Goal: Information Seeking & Learning: Learn about a topic

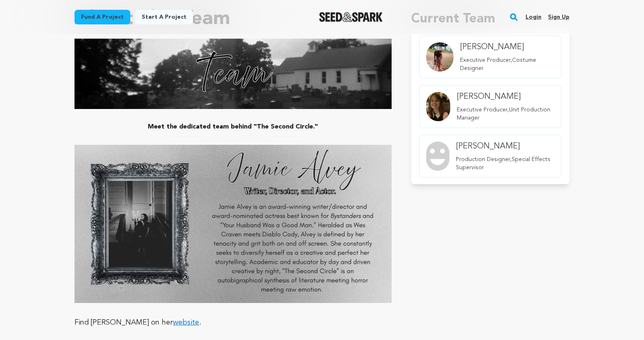
scroll to position [519, 0]
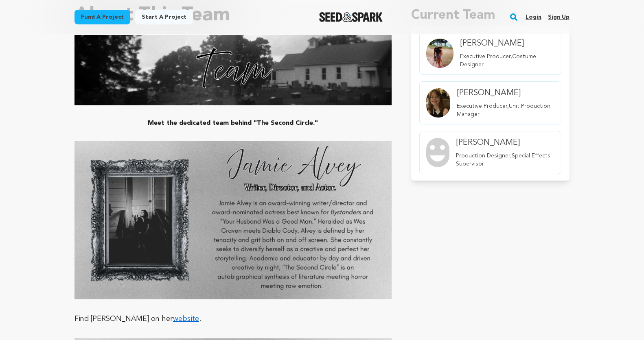
click at [173, 320] on link "website" at bounding box center [186, 319] width 26 height 7
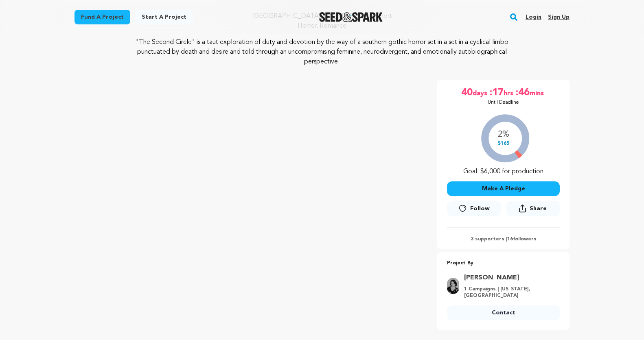
scroll to position [0, 0]
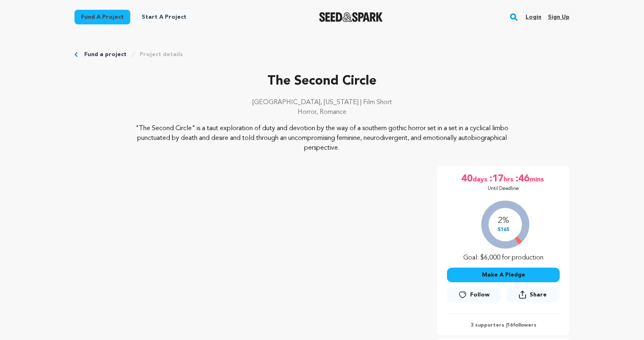
click at [361, 18] on img "Seed&Spark Homepage" at bounding box center [351, 17] width 64 height 10
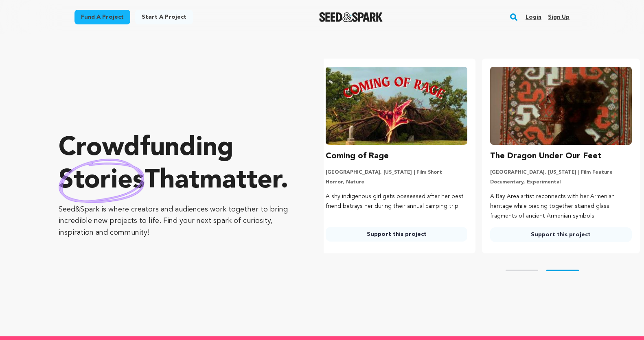
scroll to position [0, 171]
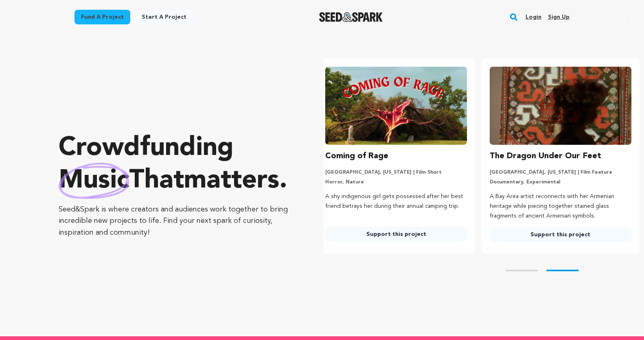
click at [116, 14] on link "Fund a project" at bounding box center [103, 17] width 56 height 15
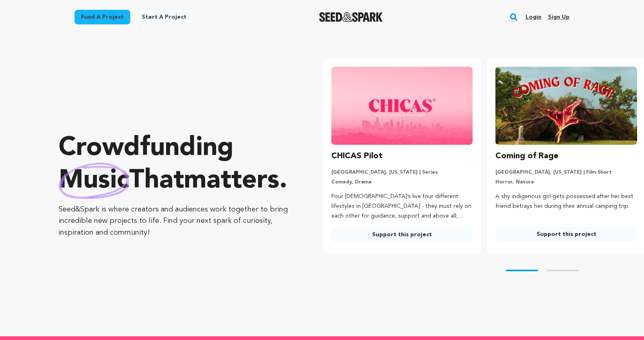
scroll to position [0, 0]
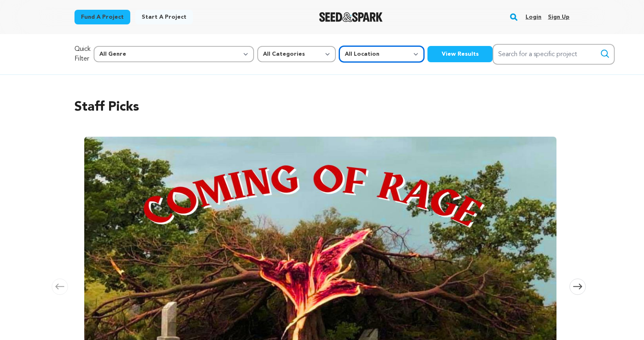
click at [339, 56] on select "All Location Everywhere United States Canada" at bounding box center [381, 54] width 85 height 16
select select "1671"
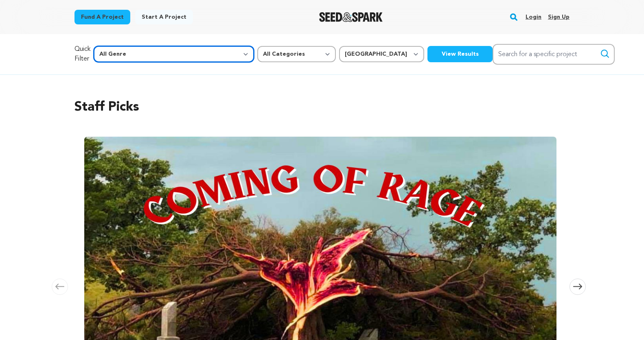
click at [155, 52] on select "All Genre Action Adventure Afrobeat Alternative Ambient Animation Bebop Big Ban…" at bounding box center [174, 54] width 160 height 16
select select "14"
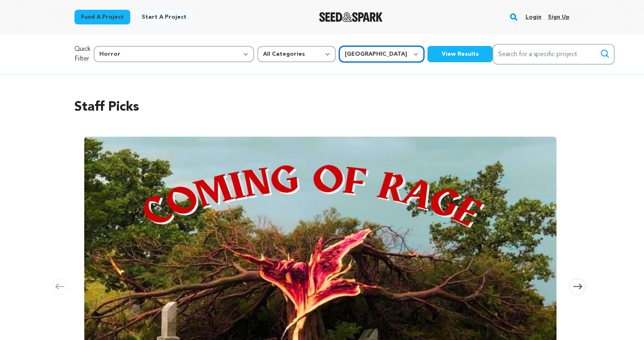
click at [339, 53] on select "All Location Everywhere United States Canada" at bounding box center [381, 54] width 85 height 16
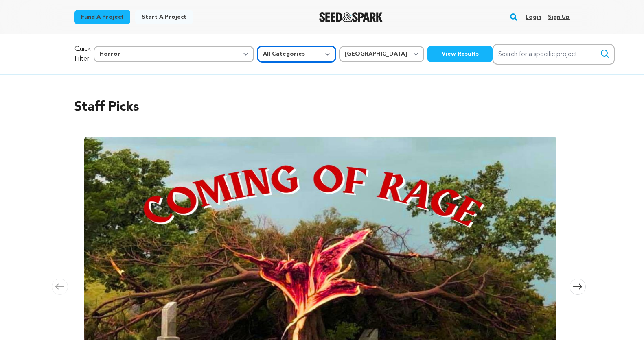
click at [257, 57] on select "All Categories Film Feature Film Short Series Music Video Comics Artist Residen…" at bounding box center [296, 54] width 79 height 16
select select "382"
click at [427, 55] on button "View Results" at bounding box center [459, 54] width 65 height 16
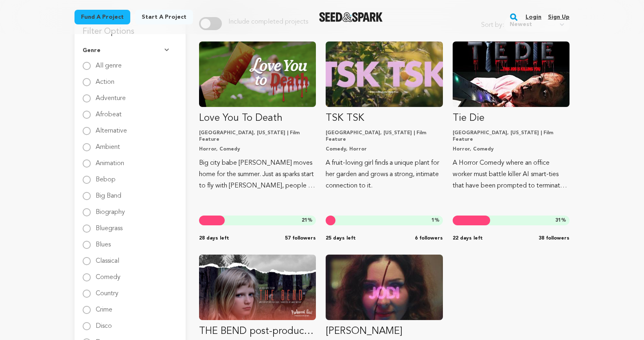
scroll to position [92, 0]
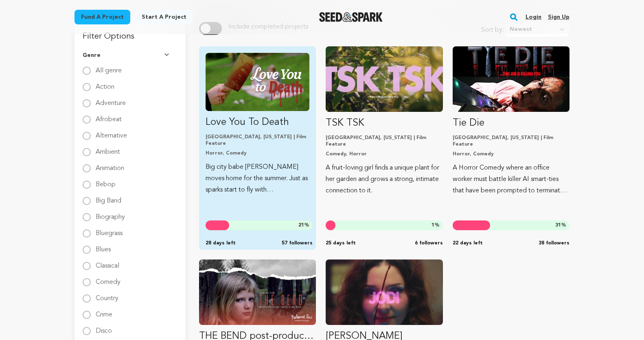
click at [264, 67] on img "Fund Love You To Death" at bounding box center [258, 82] width 104 height 58
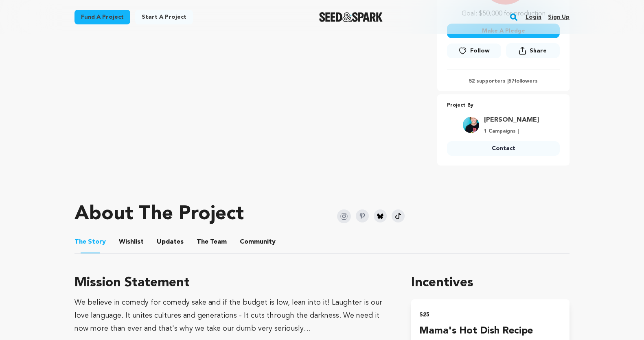
scroll to position [246, 0]
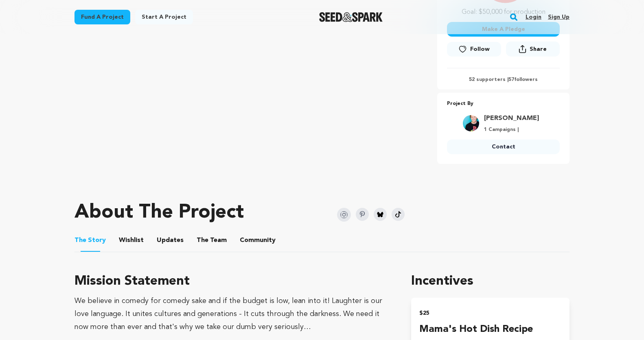
click at [208, 243] on button "The Team" at bounding box center [212, 242] width 20 height 20
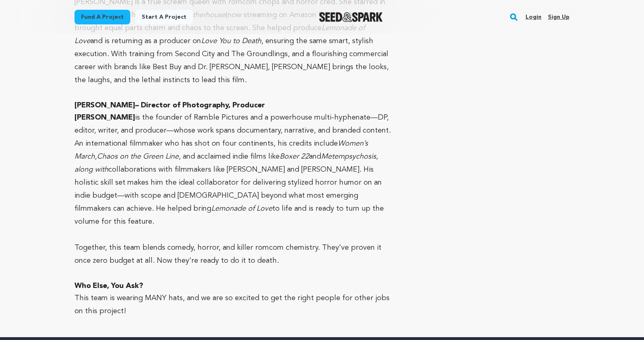
scroll to position [776, 0]
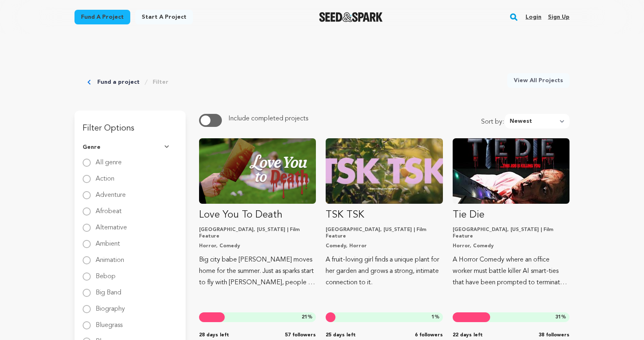
scroll to position [92, 0]
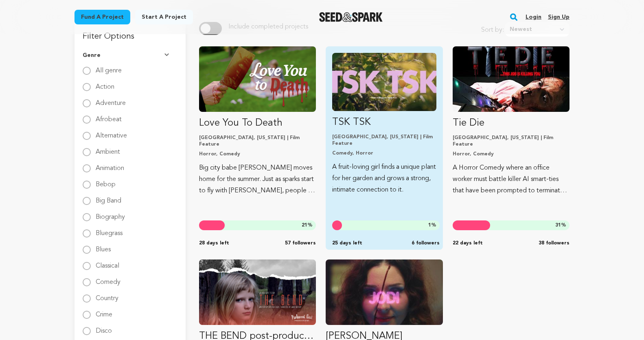
click at [382, 81] on img "Fund TSK TSK" at bounding box center [384, 82] width 104 height 58
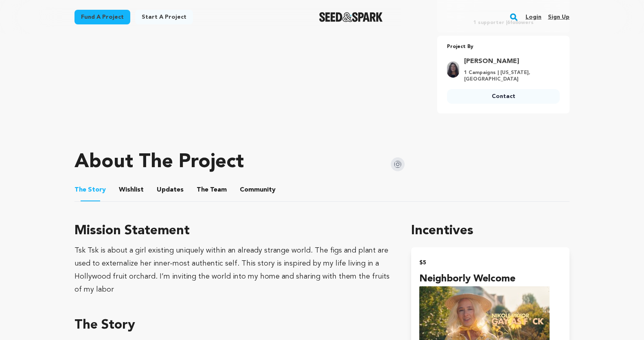
scroll to position [304, 0]
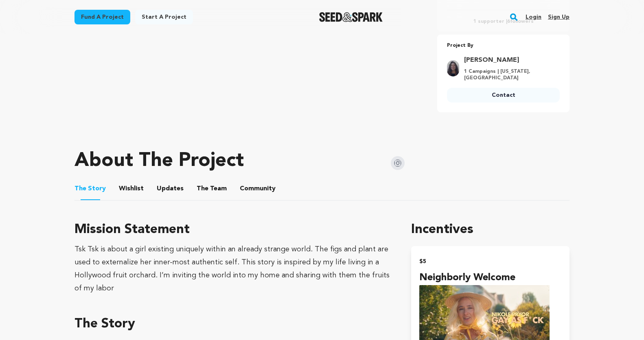
click at [209, 185] on button "The Team" at bounding box center [212, 191] width 20 height 20
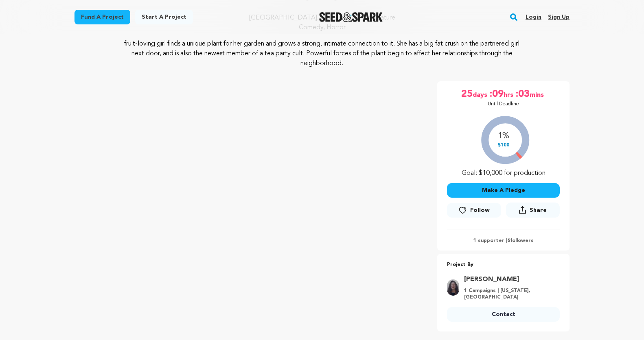
scroll to position [83, 0]
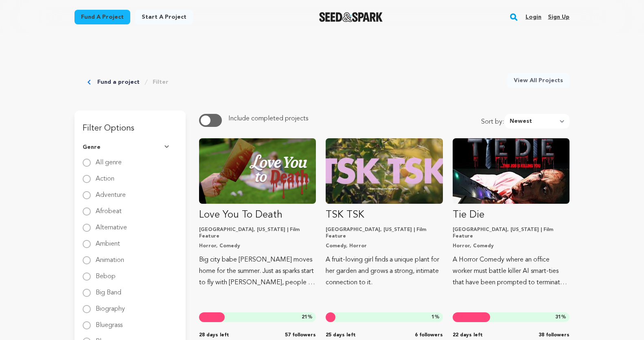
scroll to position [92, 0]
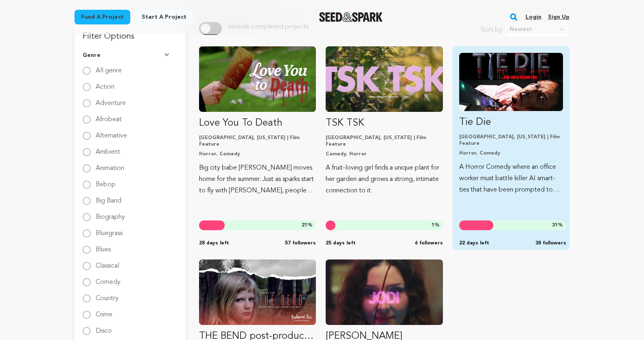
click at [515, 75] on img "Fund Tie Die" at bounding box center [511, 82] width 104 height 58
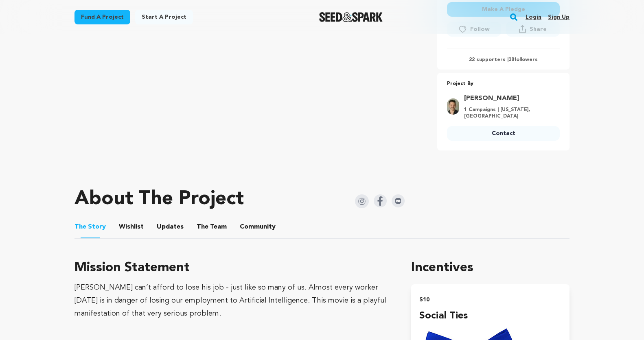
scroll to position [275, 0]
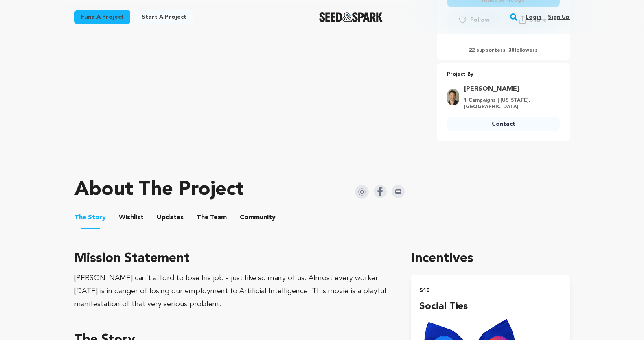
click at [202, 219] on button "The Team" at bounding box center [212, 220] width 20 height 20
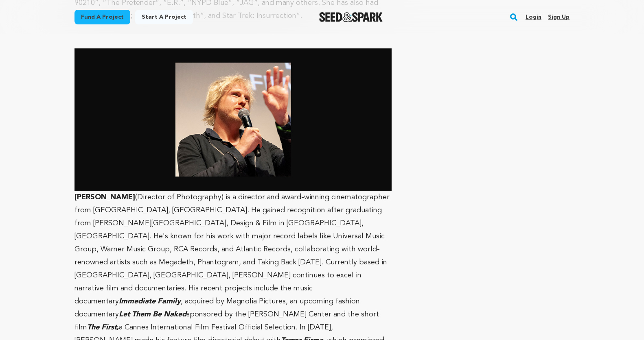
scroll to position [1780, 0]
drag, startPoint x: 136, startPoint y: 160, endPoint x: 71, endPoint y: 156, distance: 64.9
copy strong "Jake Macpherson"
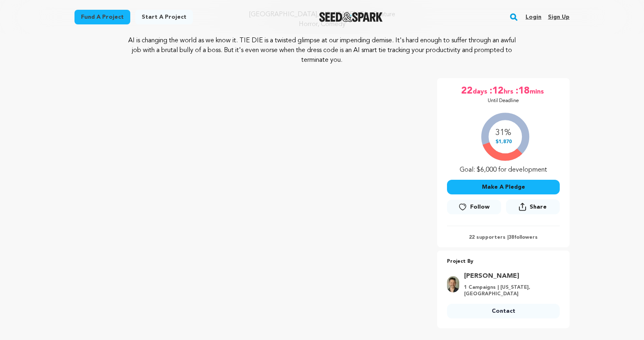
scroll to position [87, 0]
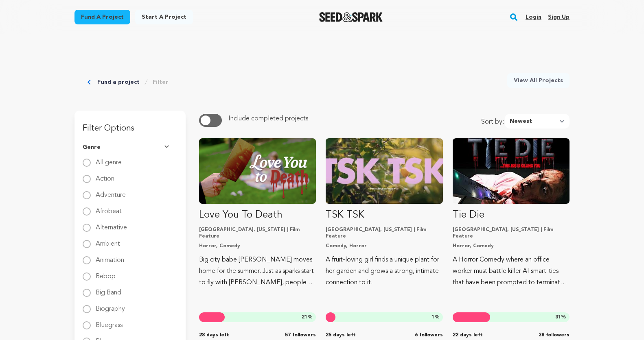
scroll to position [92, 0]
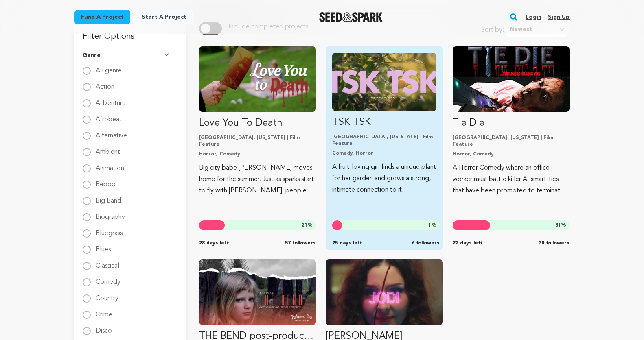
click at [372, 92] on img "Fund TSK TSK" at bounding box center [384, 82] width 104 height 58
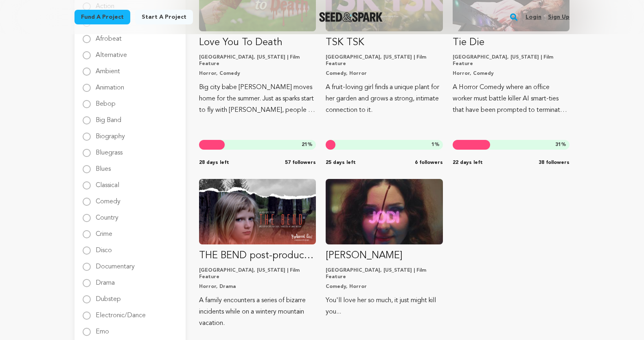
scroll to position [173, 0]
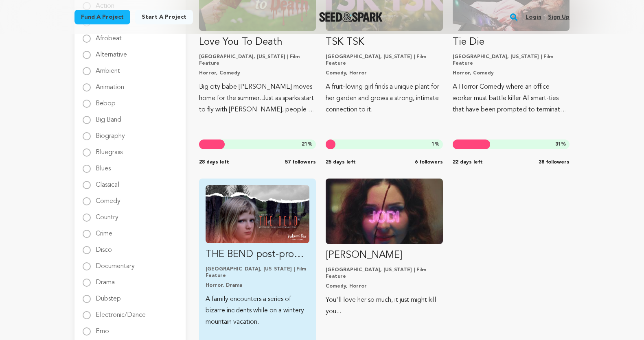
click at [259, 204] on img "Fund THE BEND post-production" at bounding box center [258, 214] width 104 height 58
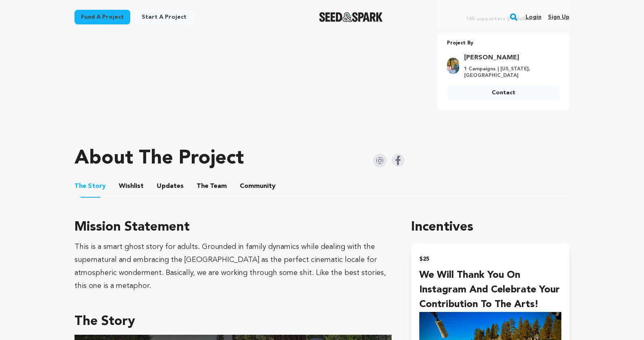
scroll to position [308, 0]
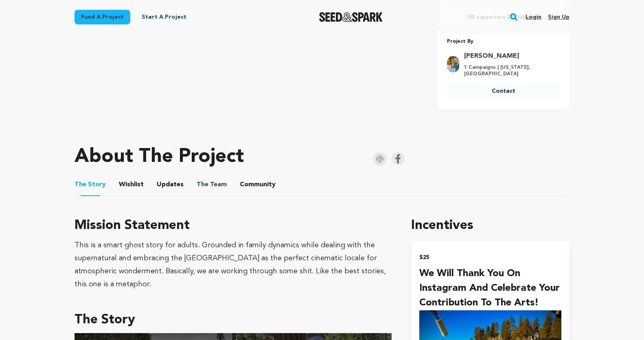
click at [217, 181] on span "The Team" at bounding box center [212, 185] width 30 height 10
click at [212, 177] on button "The Team" at bounding box center [212, 187] width 20 height 20
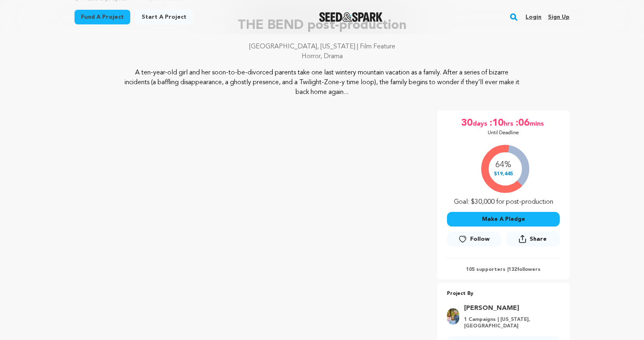
scroll to position [106, 0]
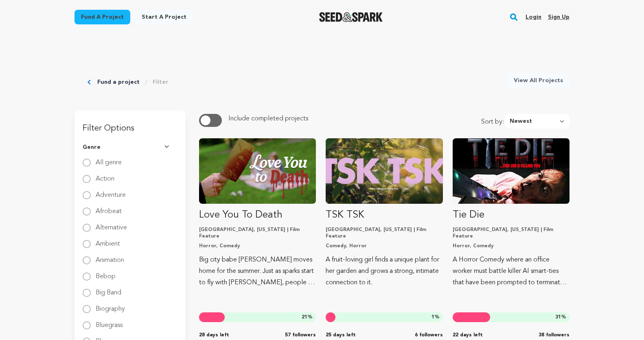
scroll to position [173, 0]
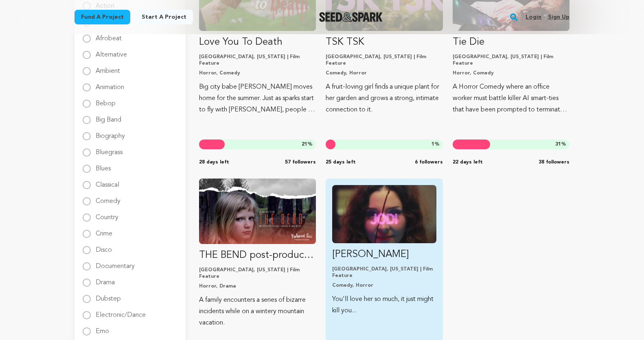
click at [392, 219] on img "Fund Jodi" at bounding box center [384, 214] width 104 height 58
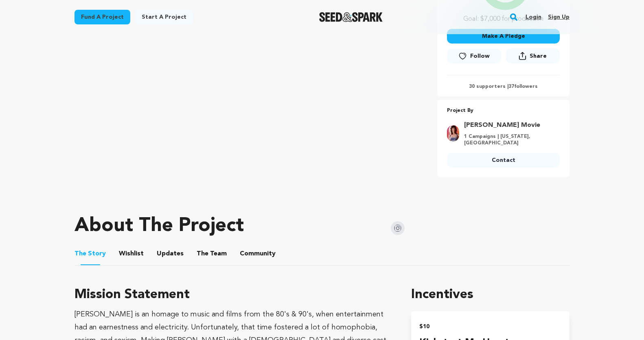
scroll to position [238, 0]
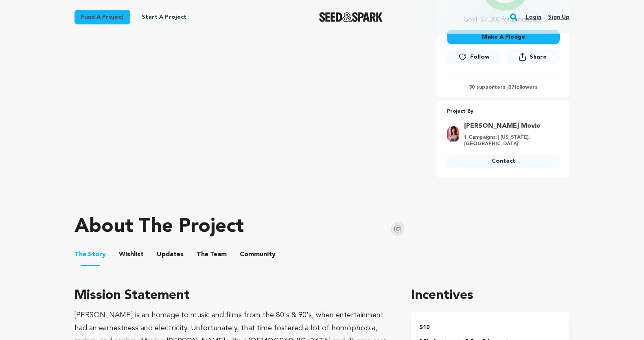
click at [215, 247] on button "The Team" at bounding box center [212, 257] width 20 height 20
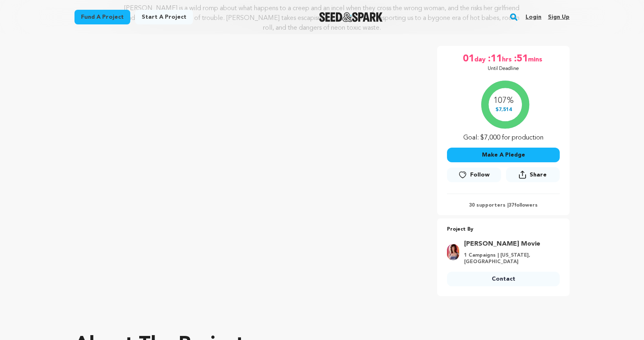
scroll to position [93, 0]
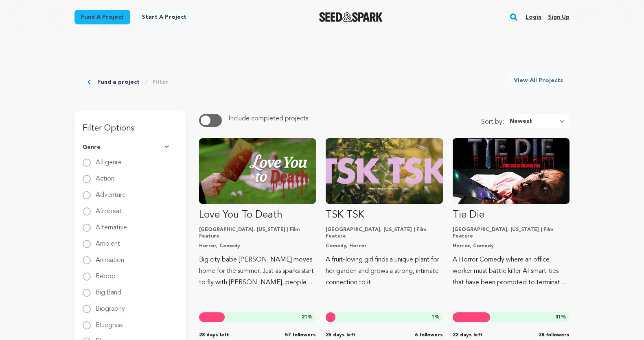
click at [93, 14] on link "Fund a project" at bounding box center [103, 17] width 56 height 15
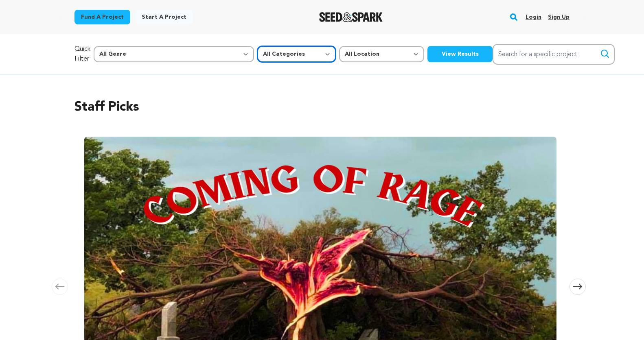
click at [257, 56] on select "All Categories Film Feature Film Short Series Music Video Comics Artist Residen…" at bounding box center [296, 54] width 79 height 16
select select "383"
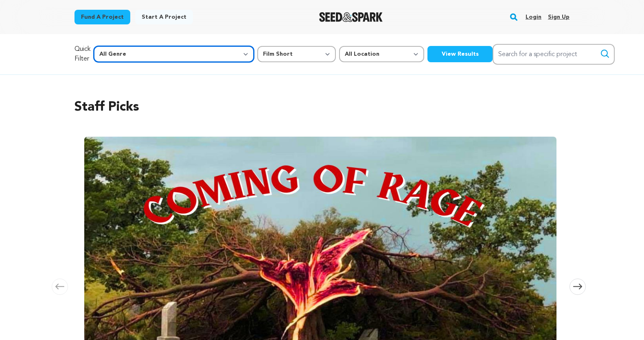
click at [162, 48] on select "All Genre Action Adventure Afrobeat Alternative Ambient Animation Bebop Big Ban…" at bounding box center [174, 54] width 160 height 16
select select "14"
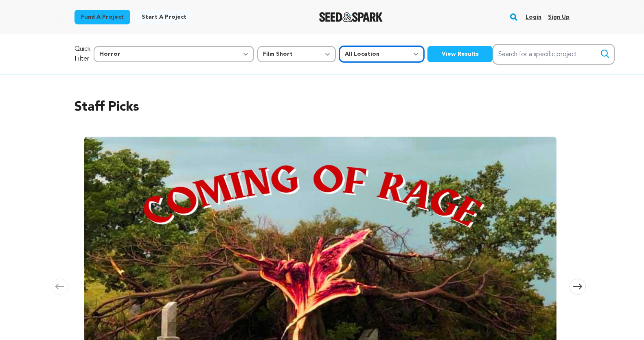
click at [339, 58] on select "All Location Everywhere [GEOGRAPHIC_DATA] [GEOGRAPHIC_DATA]" at bounding box center [381, 54] width 85 height 16
select select "1671"
click at [427, 52] on button "View Results" at bounding box center [459, 54] width 65 height 16
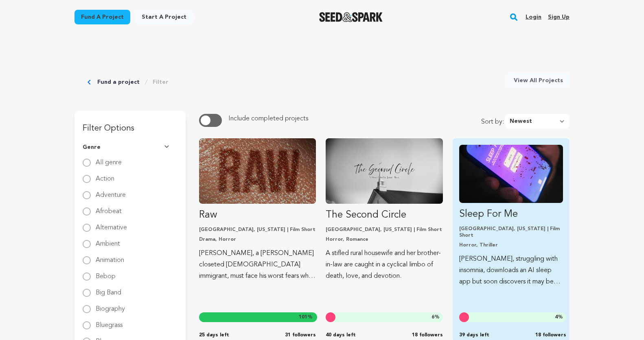
click at [528, 149] on img "Fund Sleep For Me" at bounding box center [511, 174] width 104 height 58
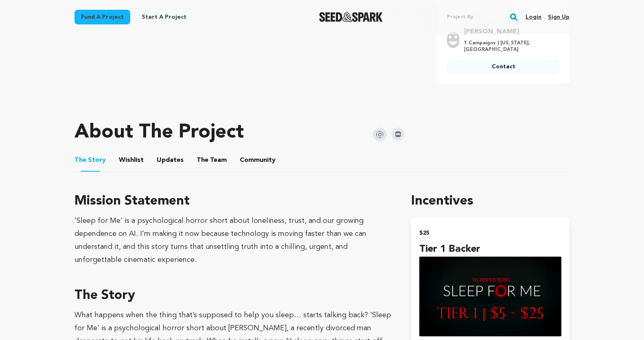
scroll to position [338, 0]
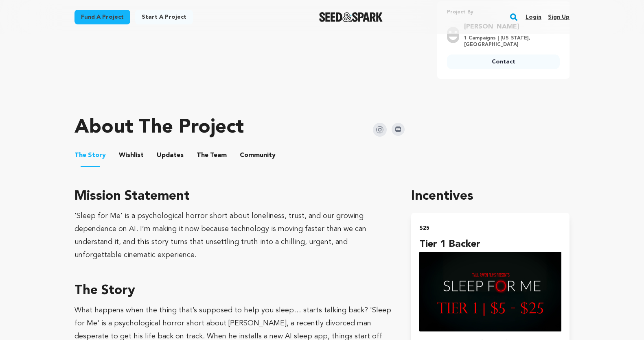
click at [207, 157] on button "The Team" at bounding box center [212, 157] width 20 height 20
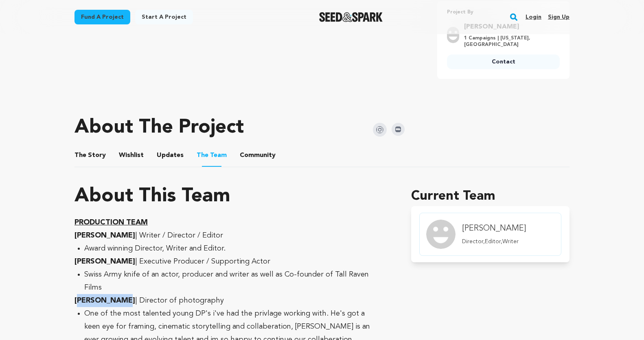
drag, startPoint x: 118, startPoint y: 287, endPoint x: 79, endPoint y: 283, distance: 40.2
click at [79, 294] on p "Weiland Kurt | Director of photography" at bounding box center [233, 300] width 317 height 13
click at [94, 297] on strong "Weiland Kurt" at bounding box center [105, 300] width 61 height 7
drag, startPoint x: 119, startPoint y: 287, endPoint x: 71, endPoint y: 285, distance: 48.1
click at [71, 285] on div "Fund a project Project details Sleep For Me Los Angeles, California | Film Shor…" at bounding box center [321, 220] width 521 height 1047
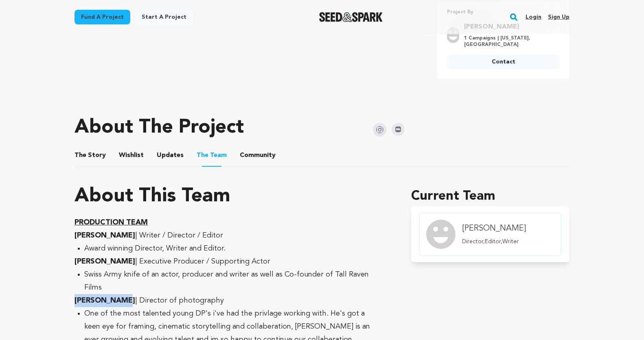
copy strong "Weiland Kurt"
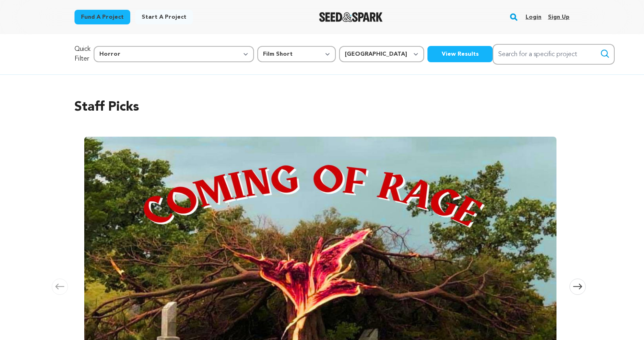
select select "14"
select select "383"
select select "1671"
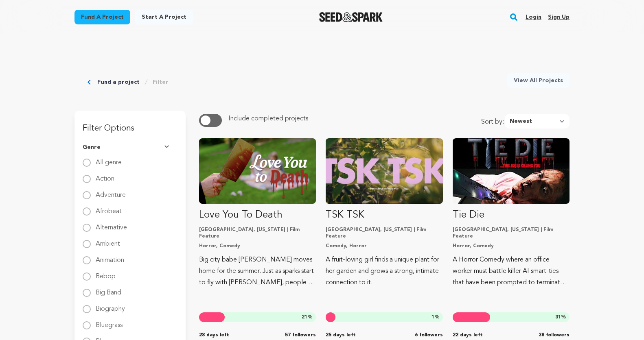
click at [95, 15] on link "Fund a project" at bounding box center [103, 17] width 56 height 15
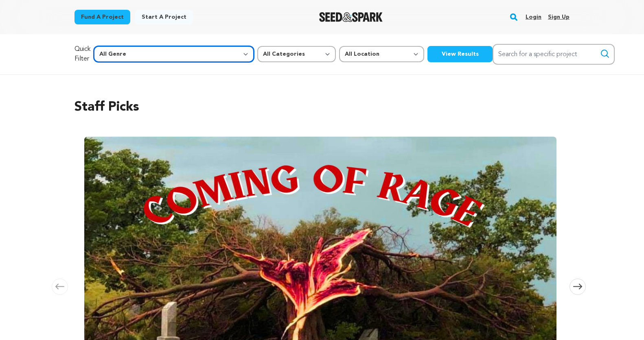
click at [122, 55] on select "All Genre Action Adventure Afrobeat Alternative Ambient Animation Bebop Big Ban…" at bounding box center [174, 54] width 160 height 16
select select "14"
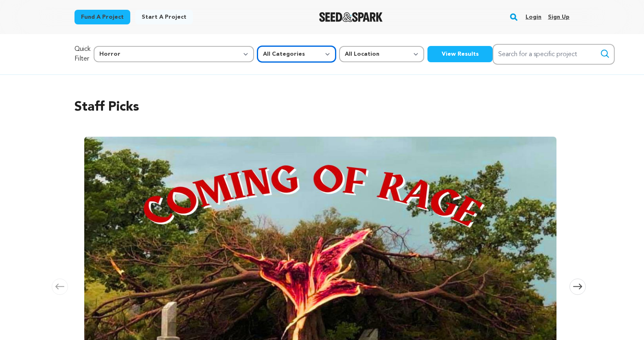
click at [257, 54] on select "All Categories Film Feature Film Short Series Music Video Comics Artist Residen…" at bounding box center [296, 54] width 79 height 16
select select "383"
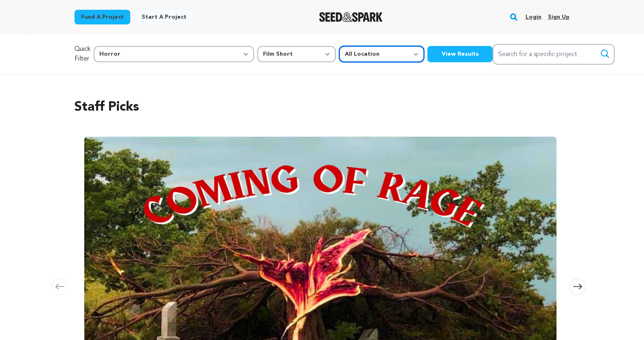
click at [339, 55] on select "All Location Everywhere [GEOGRAPHIC_DATA] [GEOGRAPHIC_DATA]" at bounding box center [381, 54] width 85 height 16
select select "1671"
click at [427, 51] on button "View Results" at bounding box center [459, 54] width 65 height 16
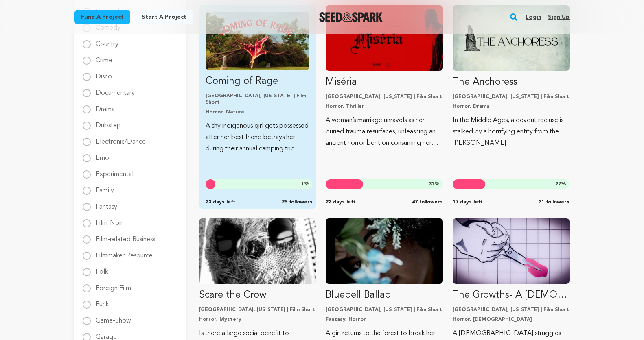
scroll to position [357, 0]
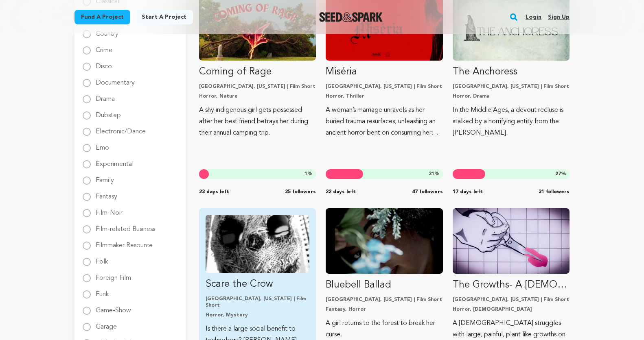
click at [275, 237] on img "Fund Scare the Crow" at bounding box center [258, 244] width 104 height 58
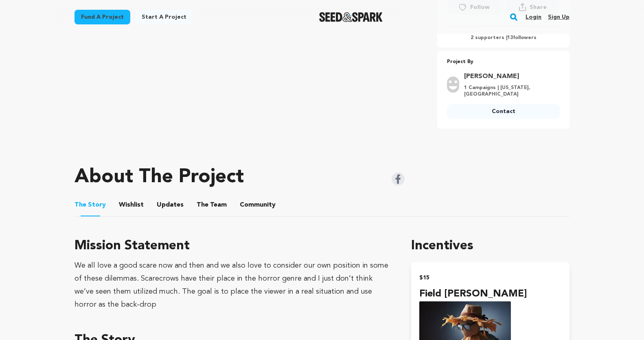
scroll to position [289, 0]
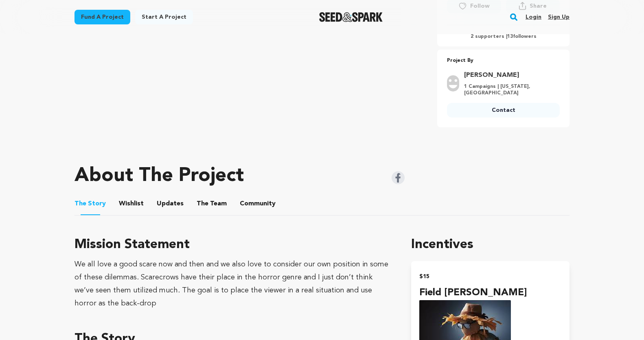
click at [215, 202] on button "The Team" at bounding box center [212, 206] width 20 height 20
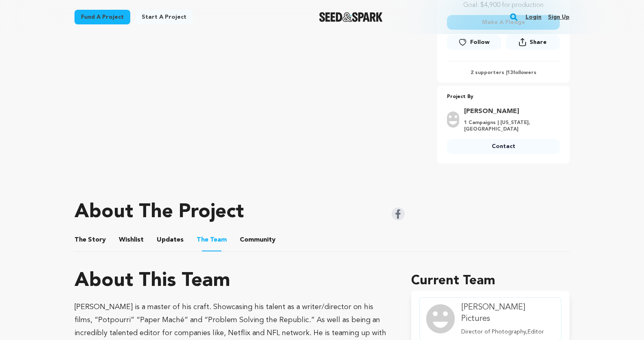
scroll to position [229, 0]
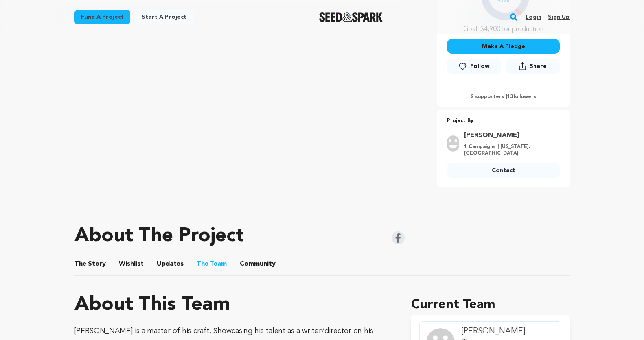
click at [213, 261] on button "The Team" at bounding box center [212, 265] width 20 height 20
click at [215, 264] on button "The Team" at bounding box center [212, 265] width 20 height 20
click at [240, 263] on span "Community" at bounding box center [258, 264] width 36 height 10
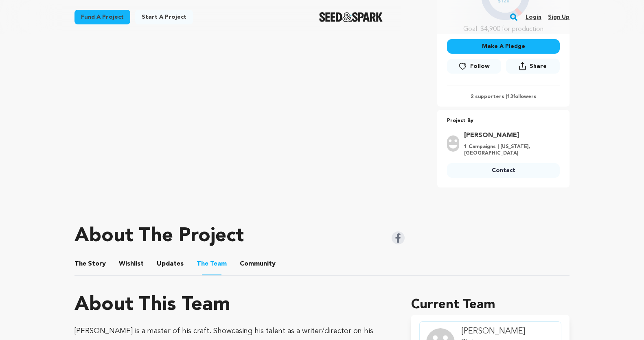
click at [248, 261] on button "Community" at bounding box center [258, 266] width 20 height 20
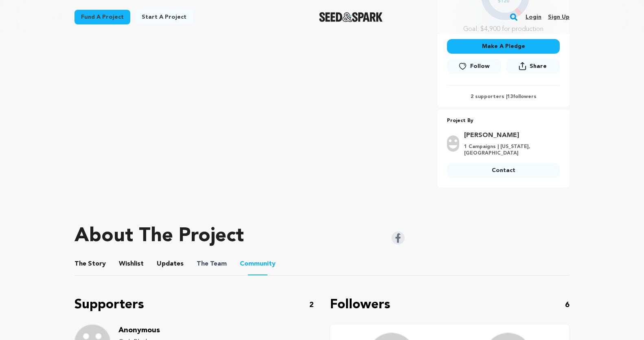
click at [220, 262] on span "The Team" at bounding box center [212, 264] width 30 height 10
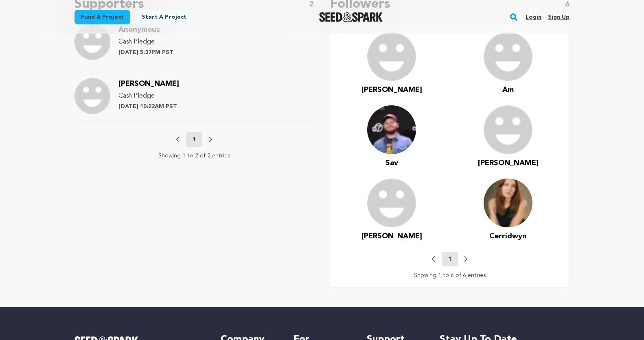
scroll to position [532, 0]
